Goal: Find contact information: Find contact information

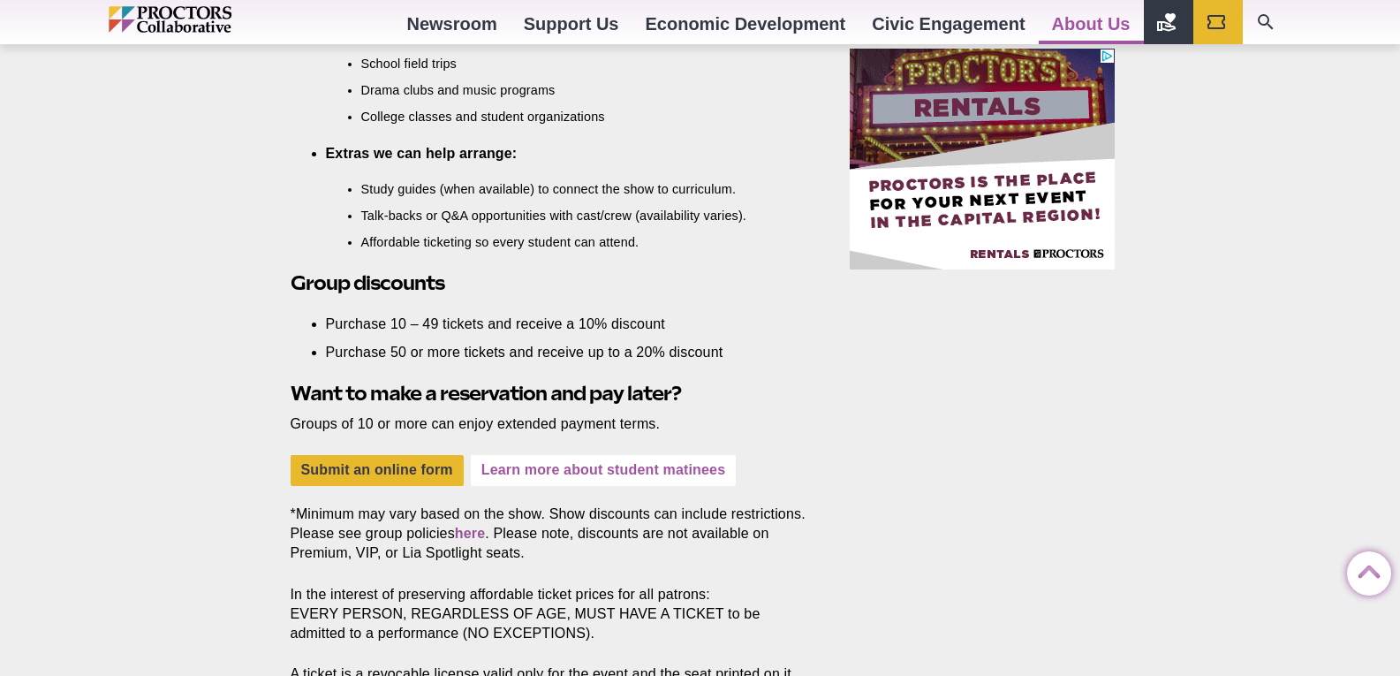
scroll to position [1325, 0]
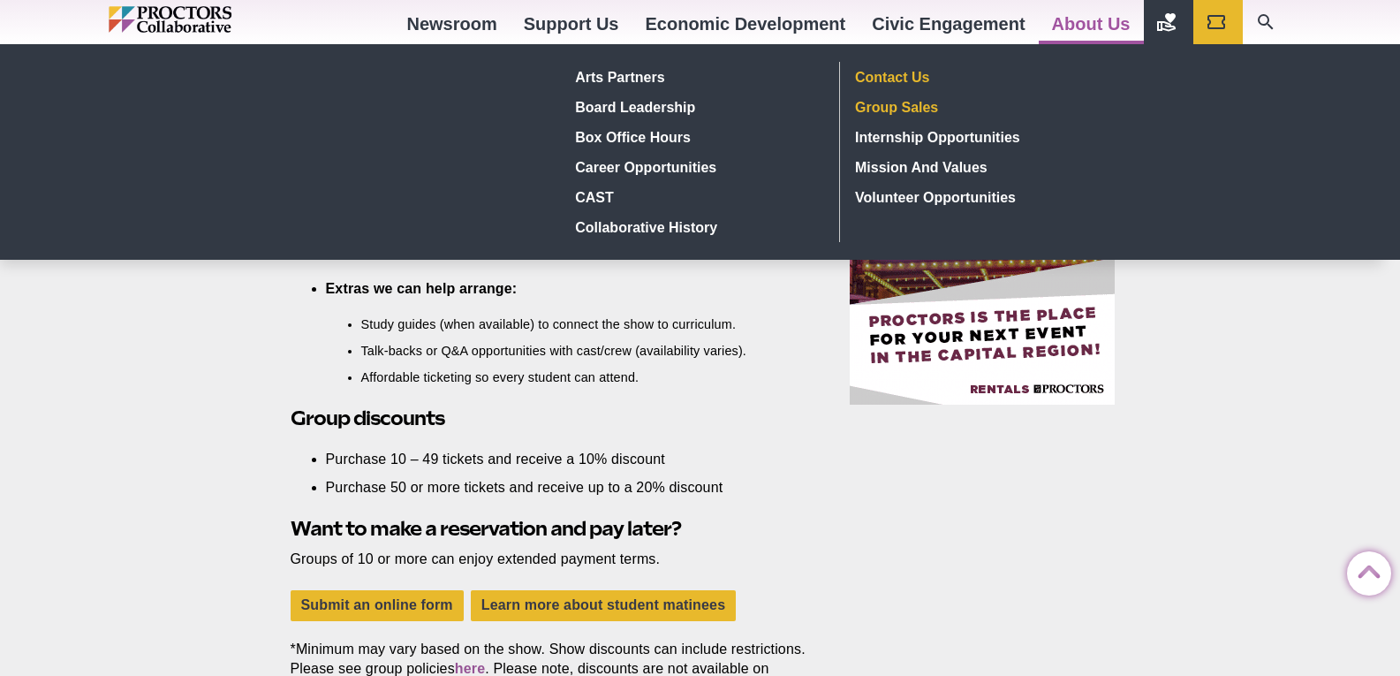
click at [914, 76] on link "Contact Us" at bounding box center [978, 77] width 258 height 30
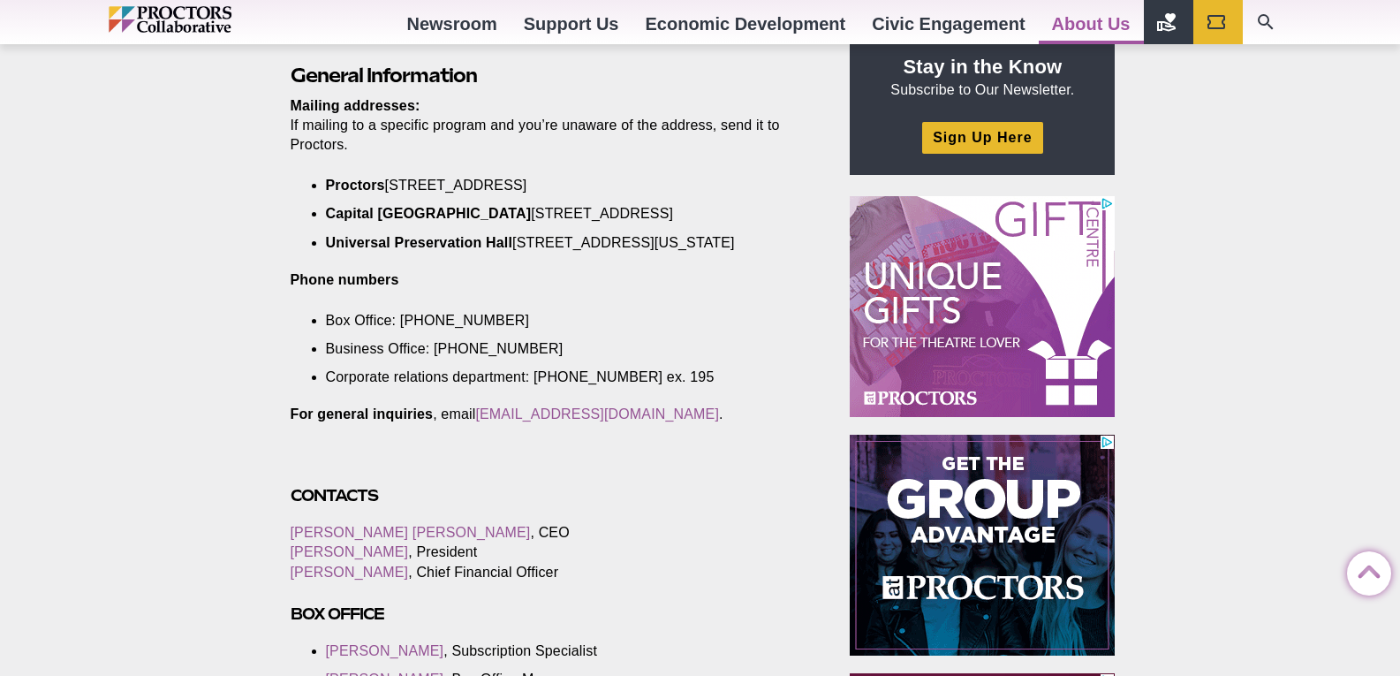
scroll to position [707, 0]
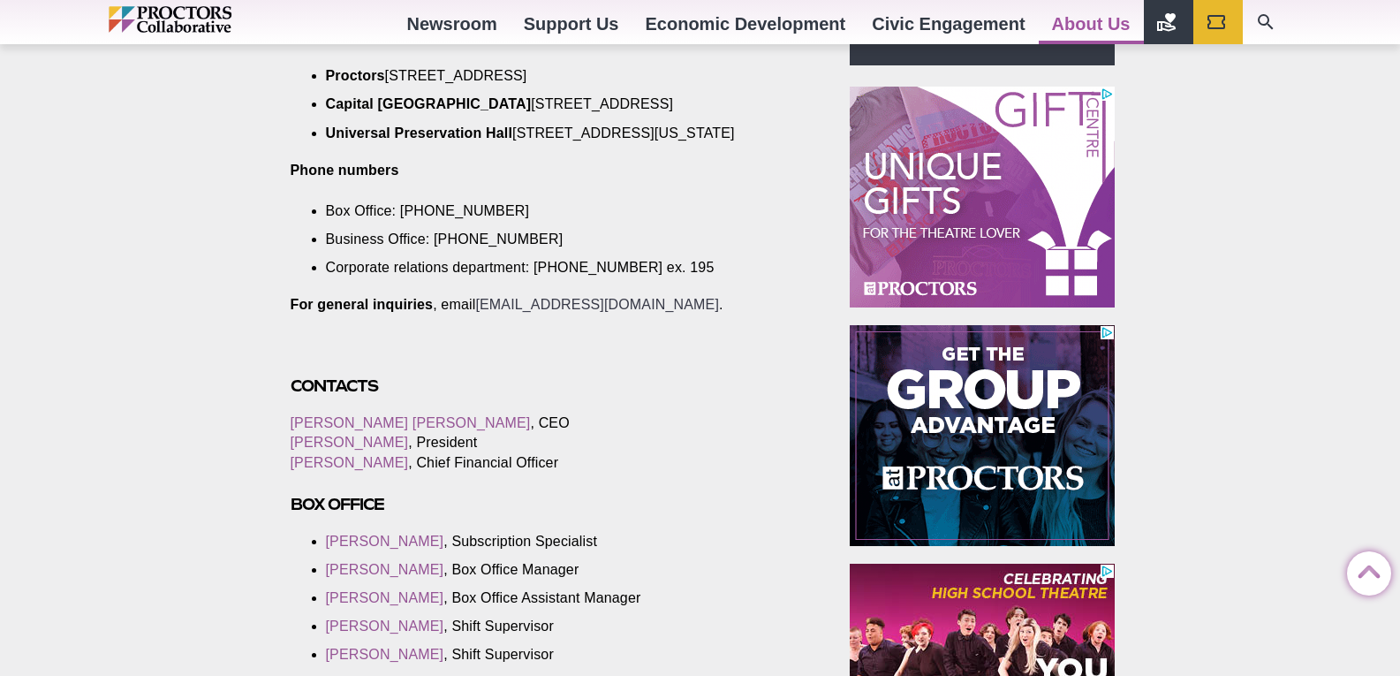
drag, startPoint x: 477, startPoint y: 323, endPoint x: 566, endPoint y: 323, distance: 89.2
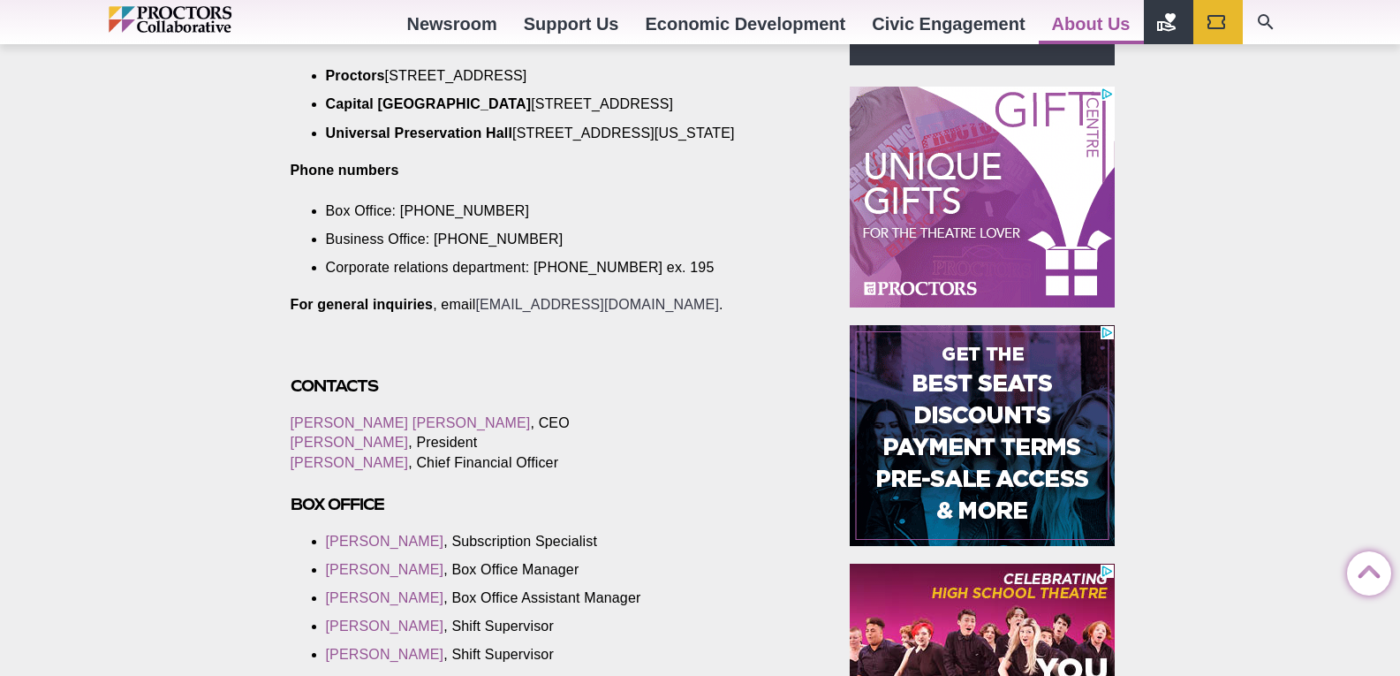
click at [566, 315] on p "For general inquiries , email [EMAIL_ADDRESS][DOMAIN_NAME] ." at bounding box center [550, 304] width 519 height 19
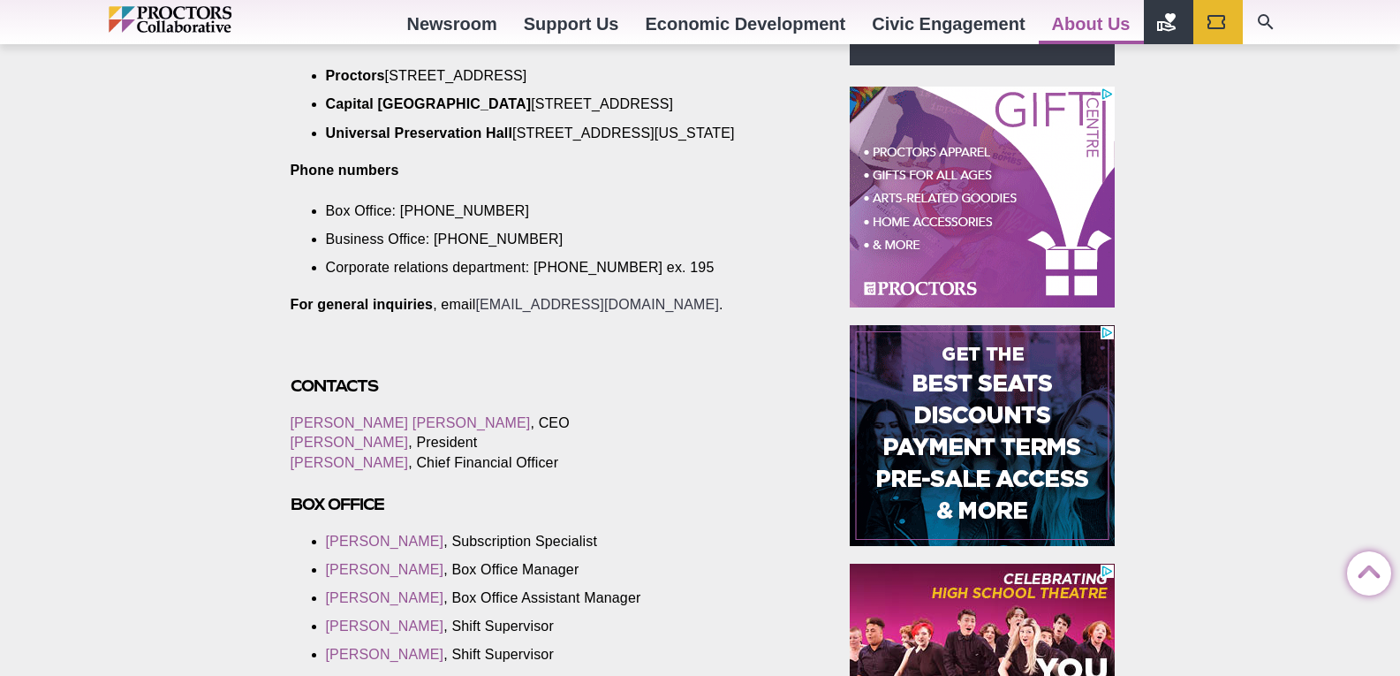
click at [638, 312] on link "[EMAIL_ADDRESS][DOMAIN_NAME]" at bounding box center [597, 304] width 244 height 15
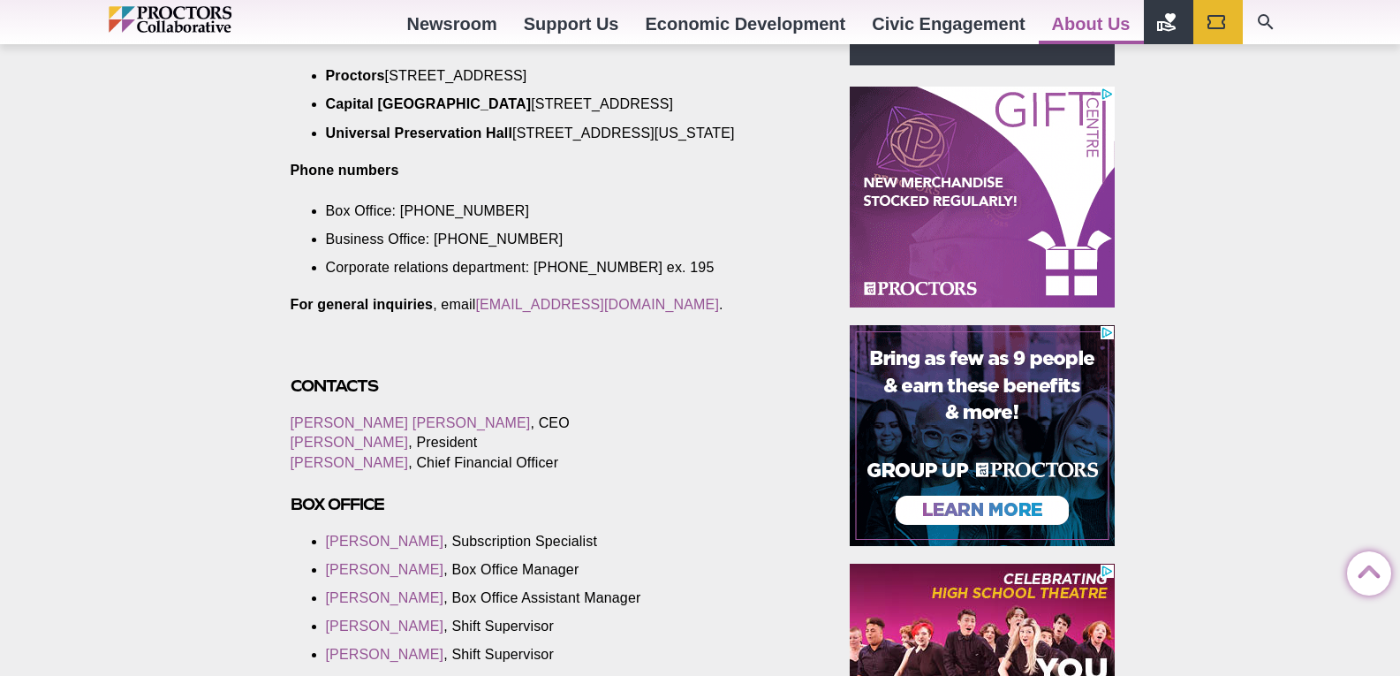
click at [685, 315] on p "For general inquiries , email info@proctorscollaborative.org ." at bounding box center [550, 304] width 519 height 19
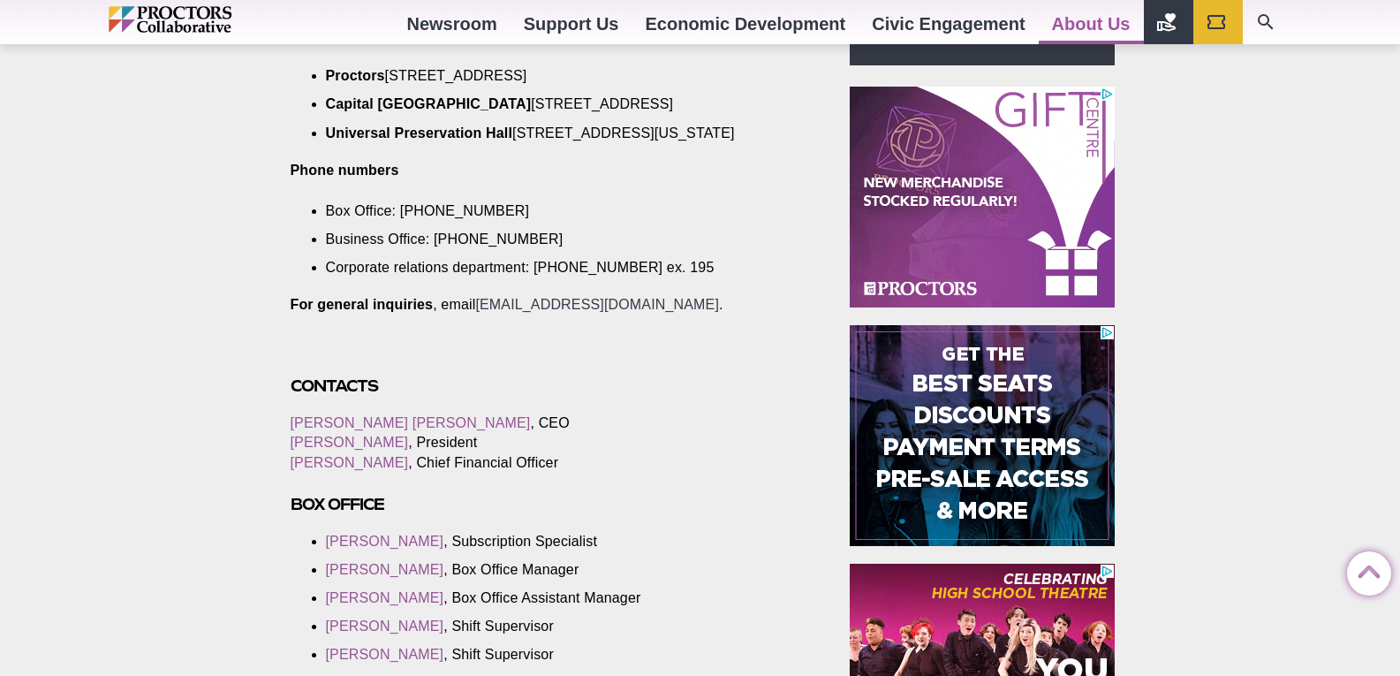
drag, startPoint x: 676, startPoint y: 322, endPoint x: 520, endPoint y: 322, distance: 155.5
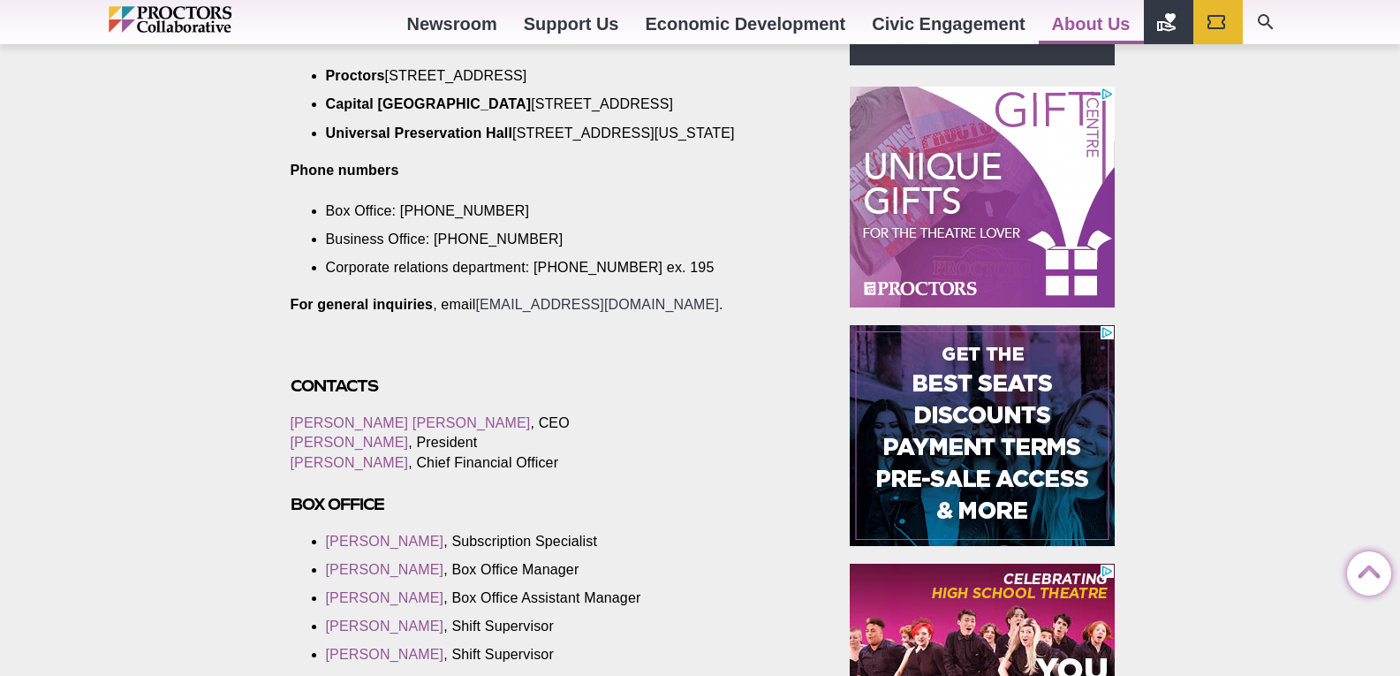
click at [520, 315] on p "For general inquiries , email info@proctorscollaborative.org ." at bounding box center [550, 304] width 519 height 19
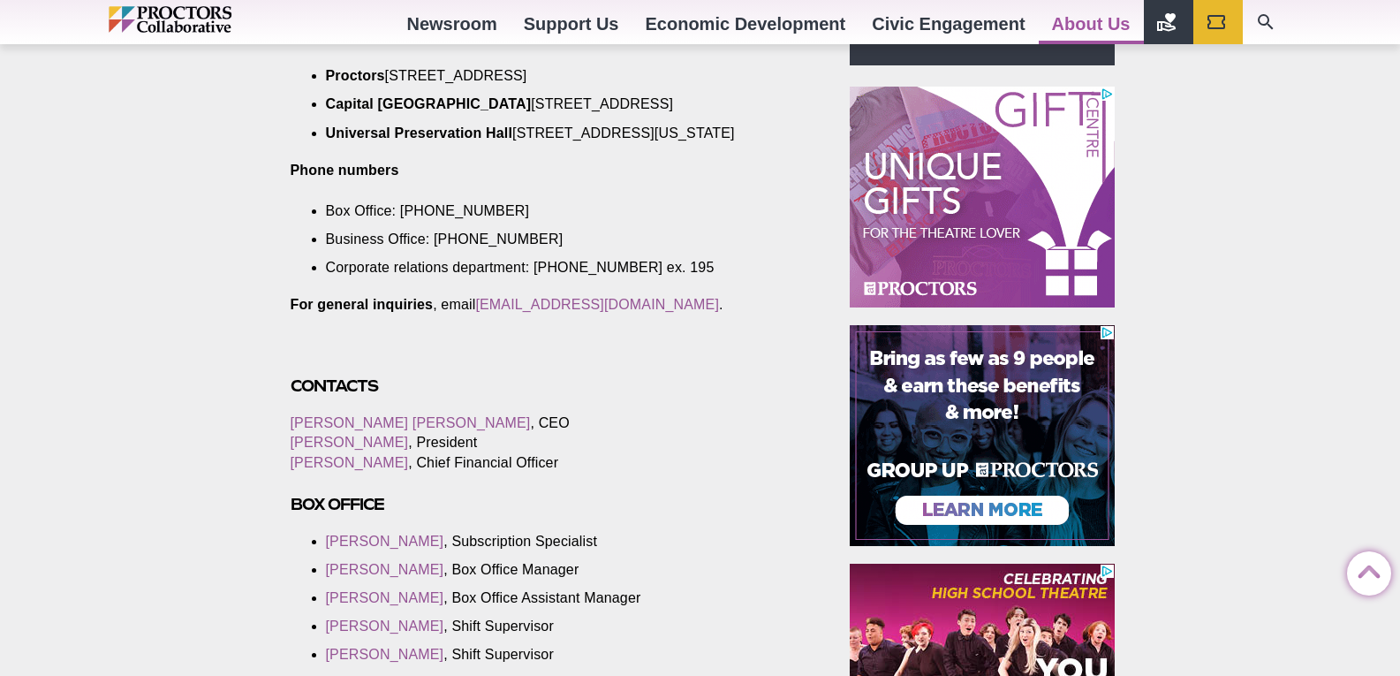
drag, startPoint x: 479, startPoint y: 322, endPoint x: 677, endPoint y: 328, distance: 198.0
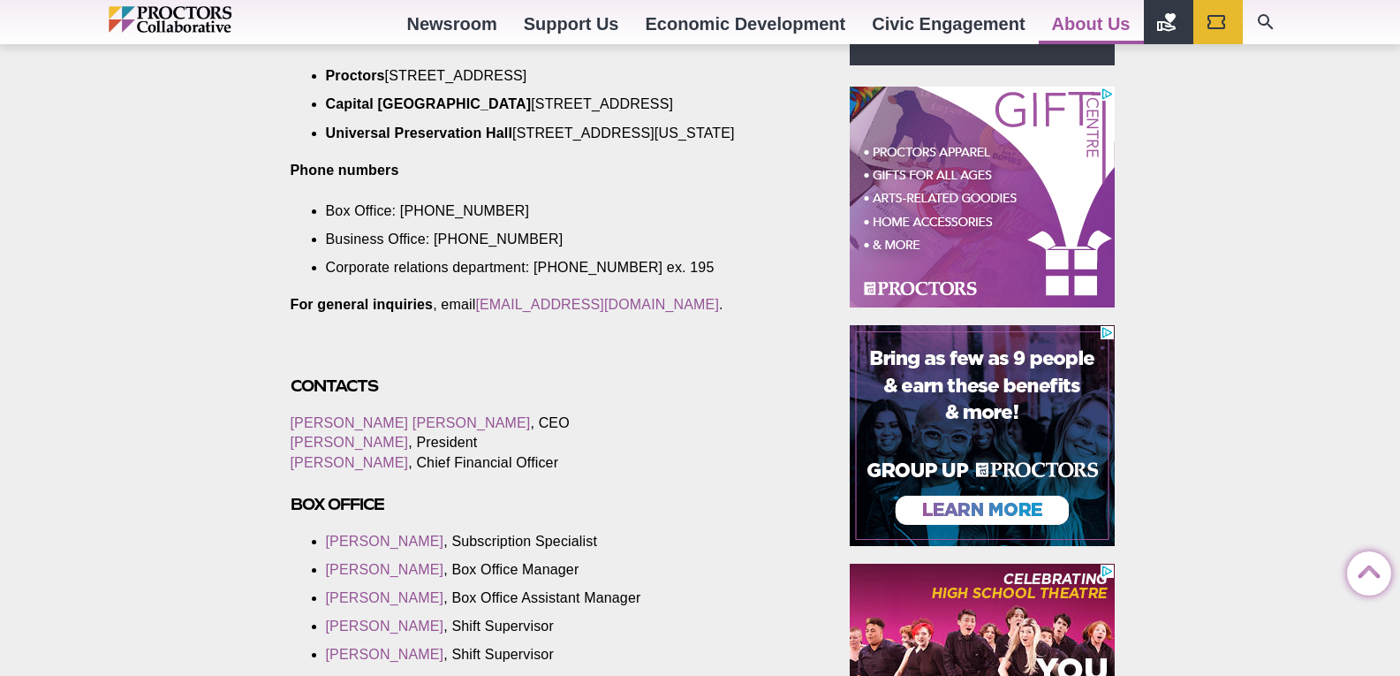
click at [677, 315] on p "For general inquiries , email info@proctorscollaborative.org ." at bounding box center [550, 304] width 519 height 19
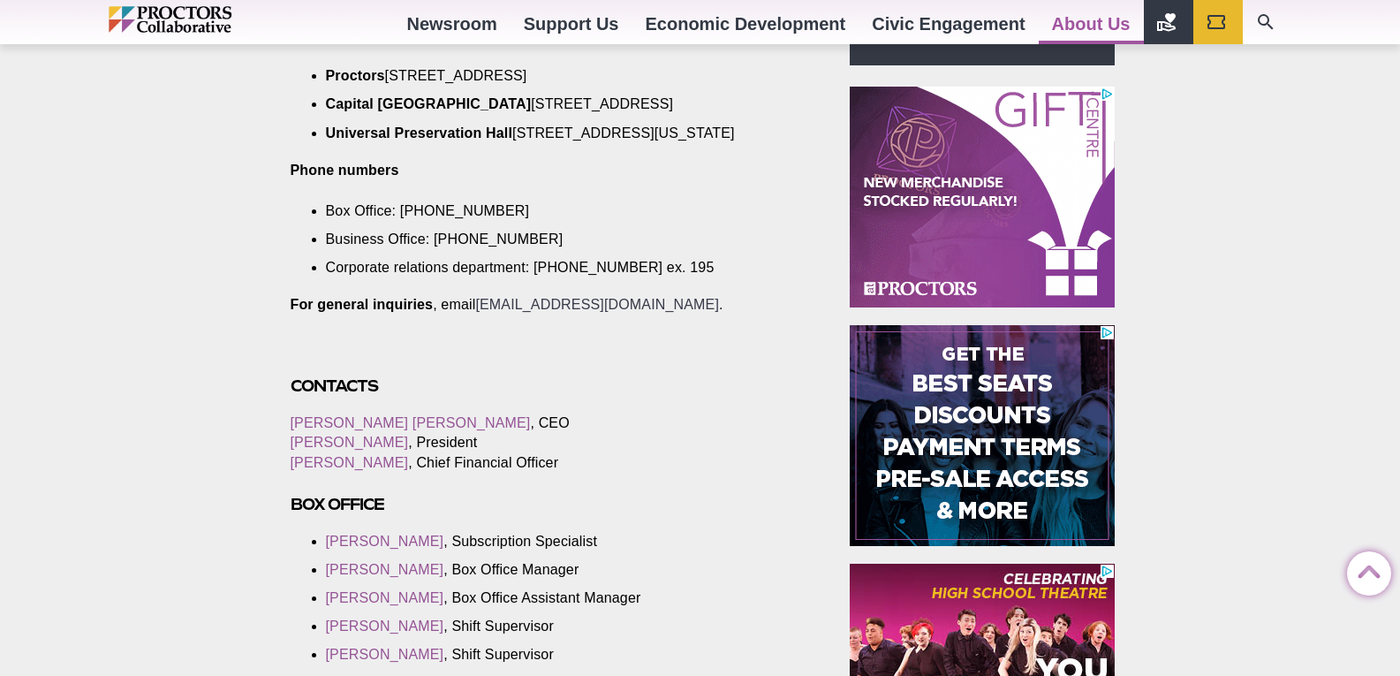
click at [540, 312] on link "info@proctorscollaborative.org" at bounding box center [597, 304] width 244 height 15
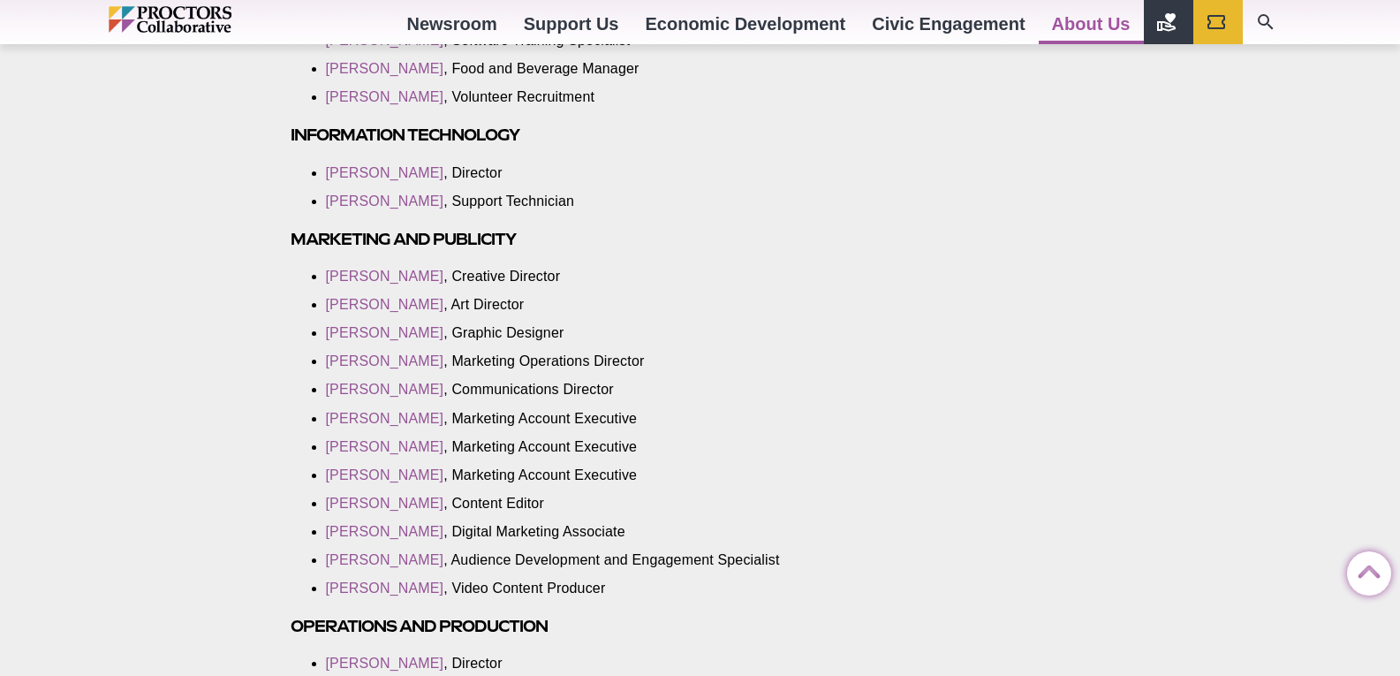
scroll to position [2297, 0]
